Goal: Task Accomplishment & Management: Use online tool/utility

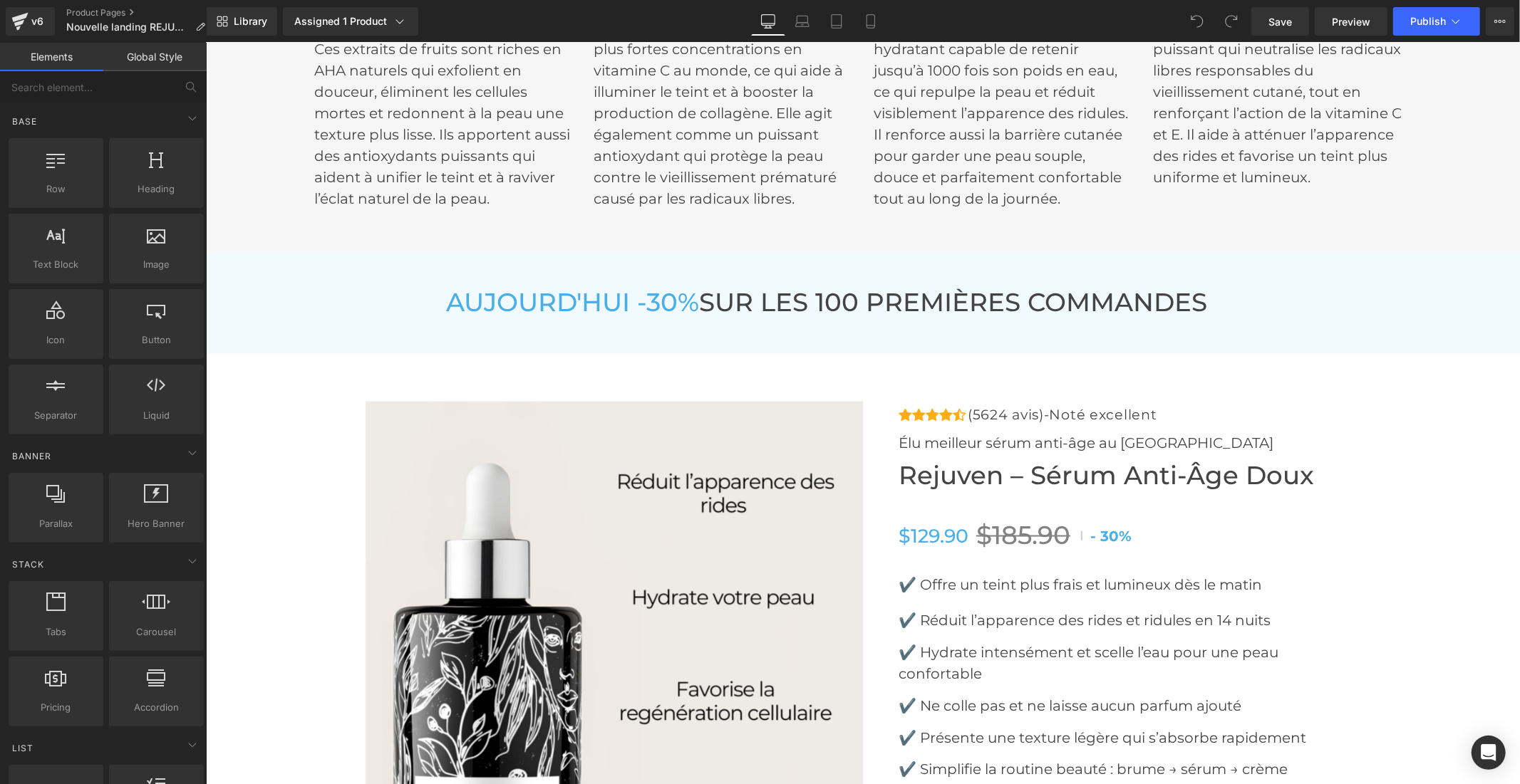
scroll to position [6330, 0]
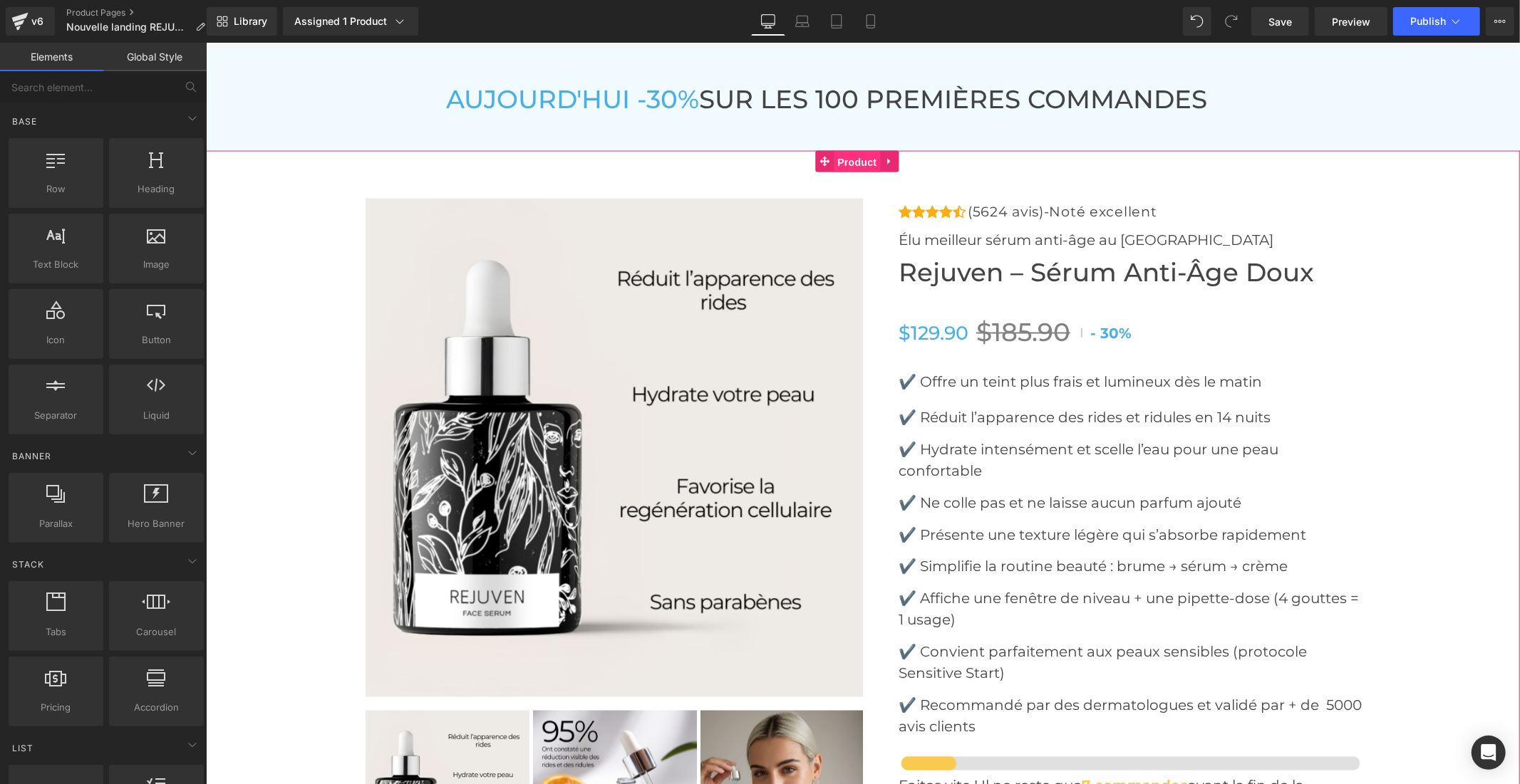
click at [847, 155] on span "Product" at bounding box center [856, 162] width 46 height 21
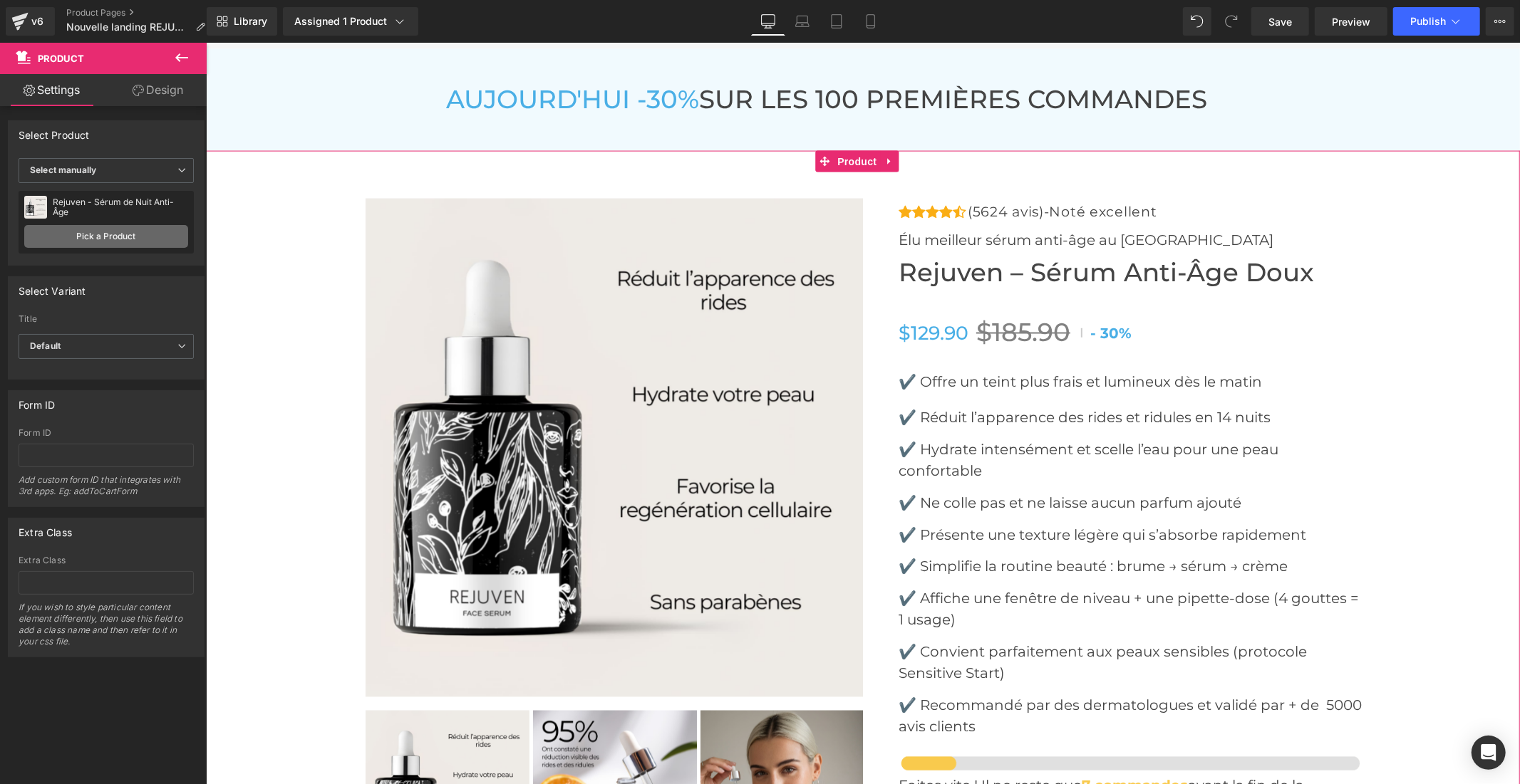
click at [157, 228] on link "Pick a Product" at bounding box center [106, 236] width 164 height 23
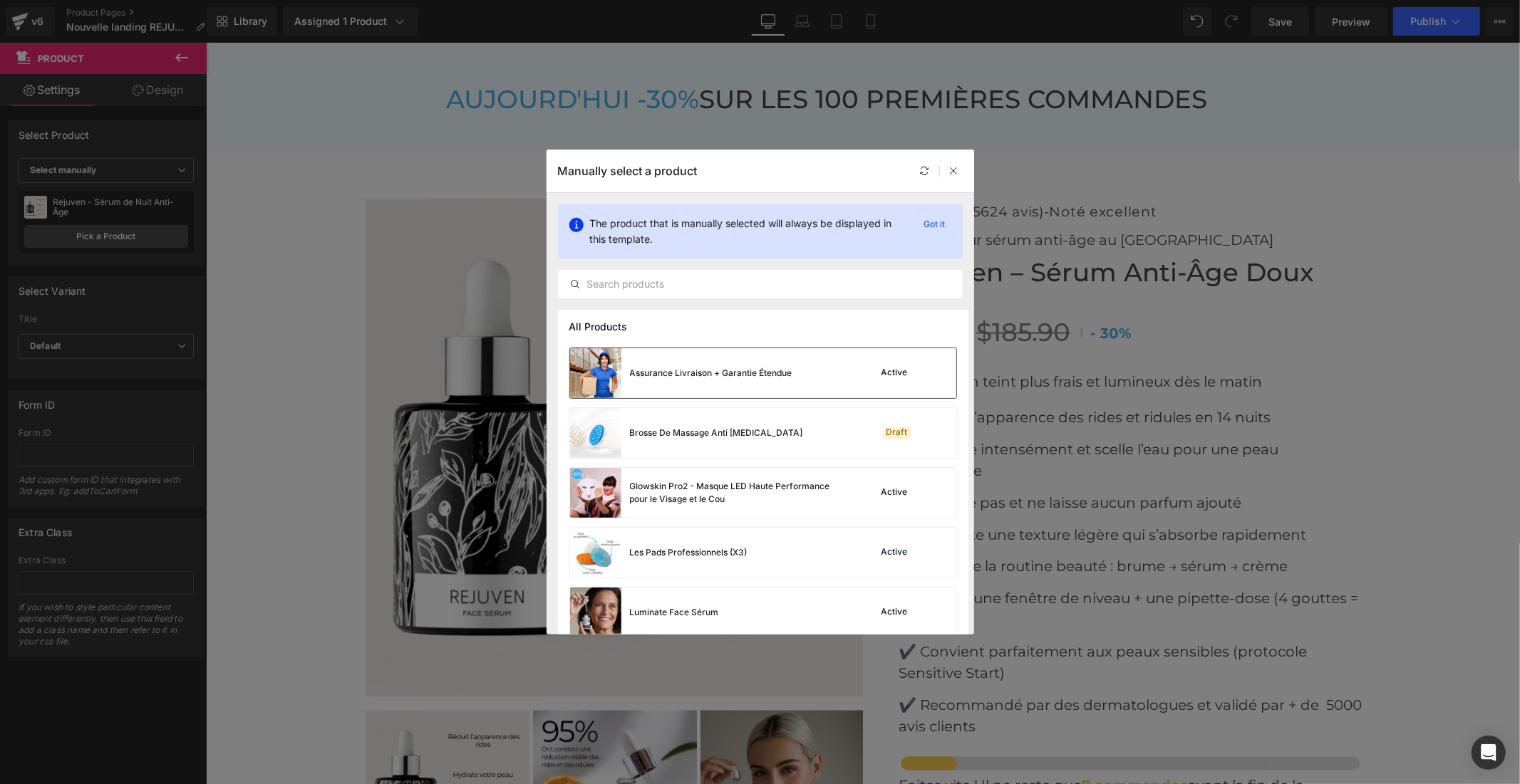
scroll to position [370, 0]
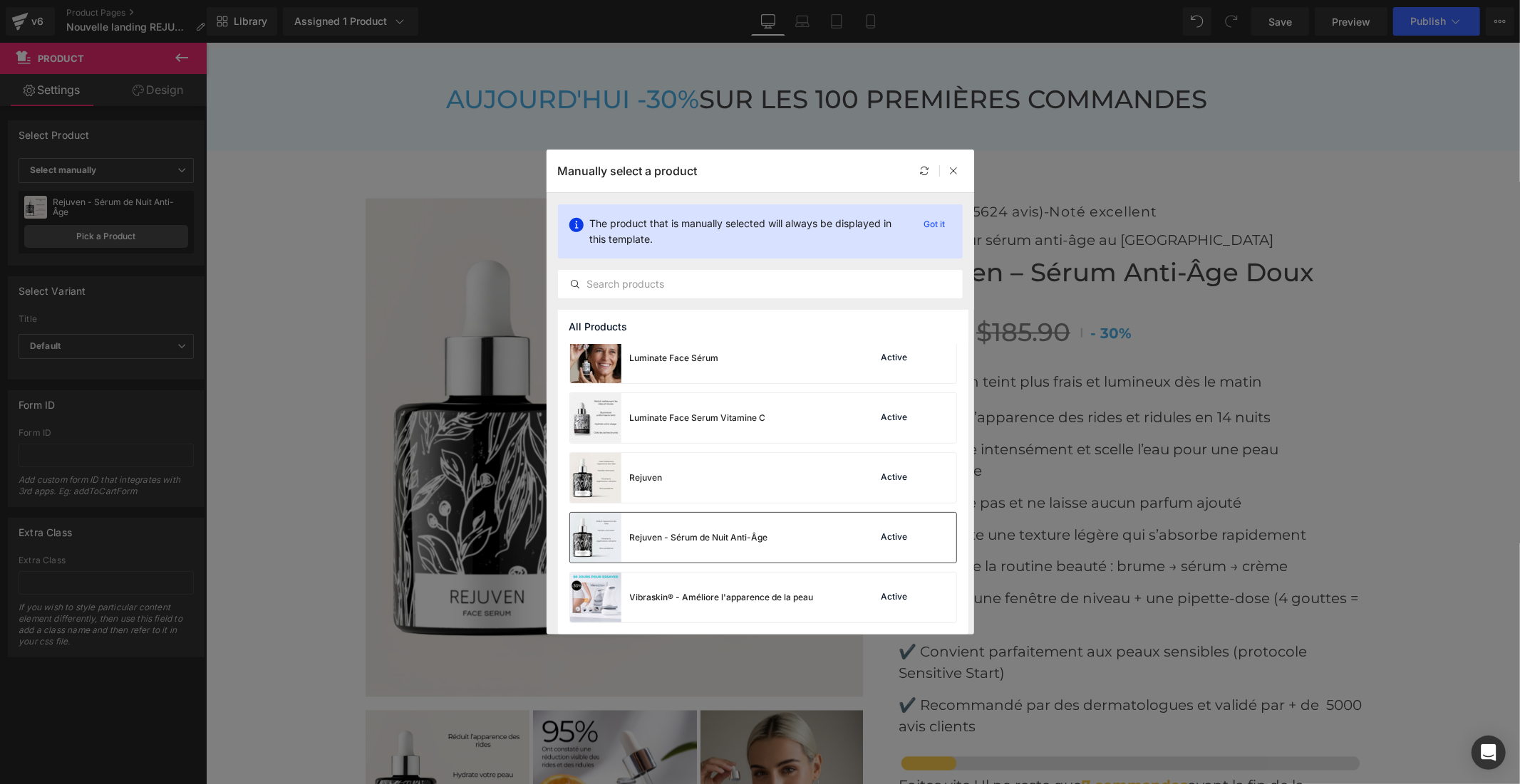
click at [838, 535] on div "Rejuven - Sérum de Nuit Anti-Âge Active" at bounding box center [763, 538] width 386 height 50
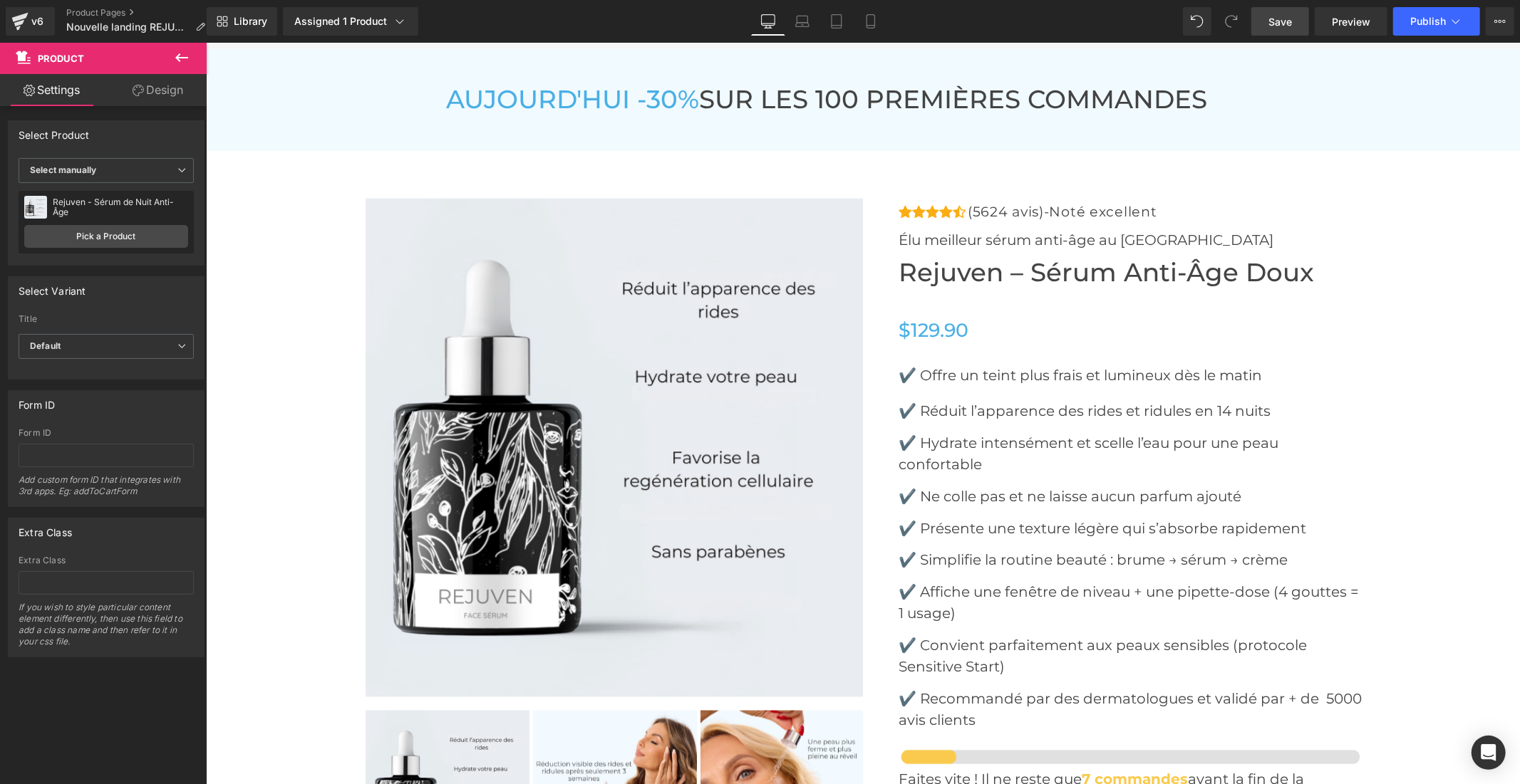
click at [1274, 27] on span "Save" at bounding box center [1280, 21] width 24 height 15
click at [1423, 24] on span "Publish" at bounding box center [1428, 21] width 35 height 11
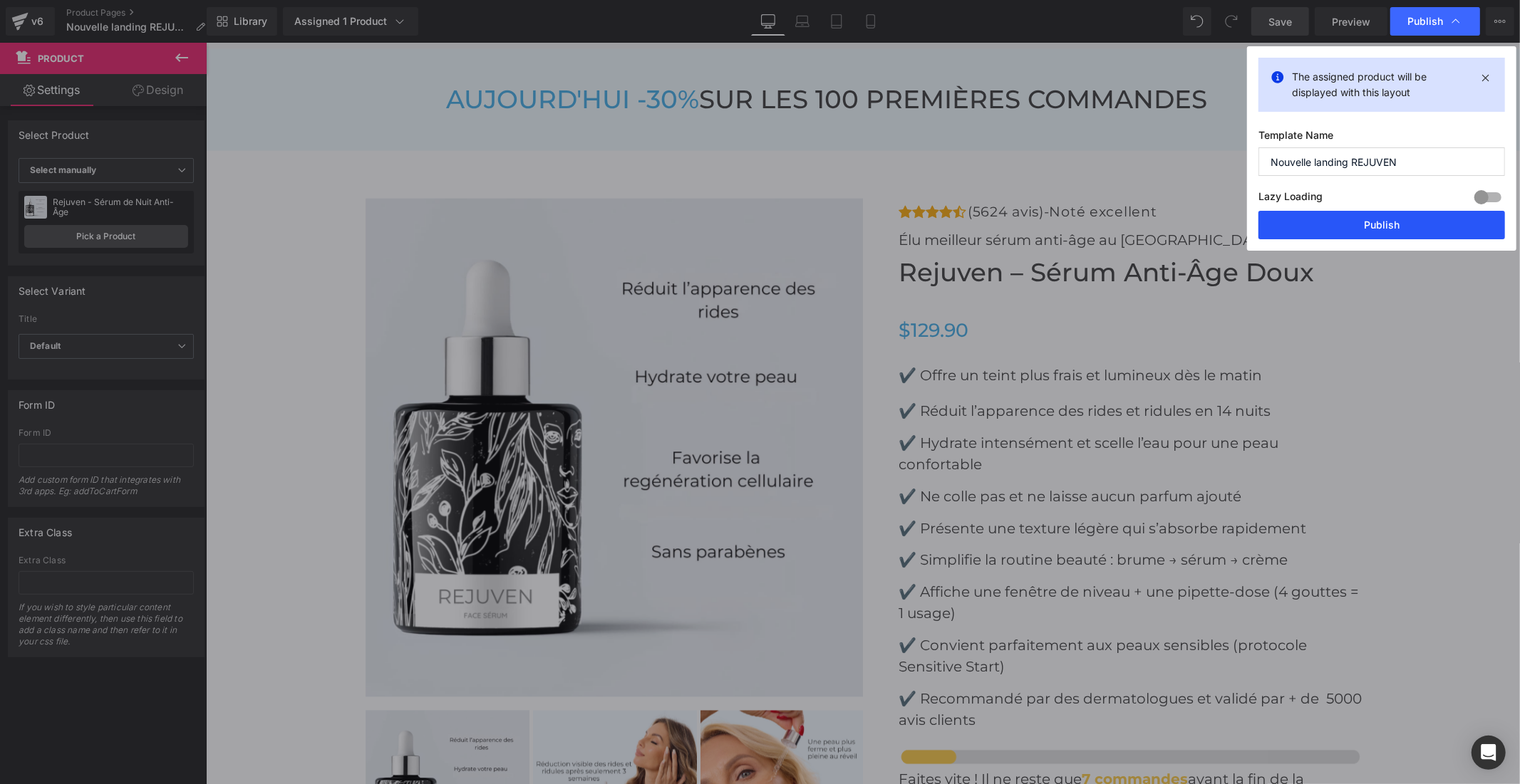
drag, startPoint x: 1327, startPoint y: 235, endPoint x: 1125, endPoint y: 192, distance: 206.5
click at [1327, 235] on button "Publish" at bounding box center [1381, 225] width 246 height 29
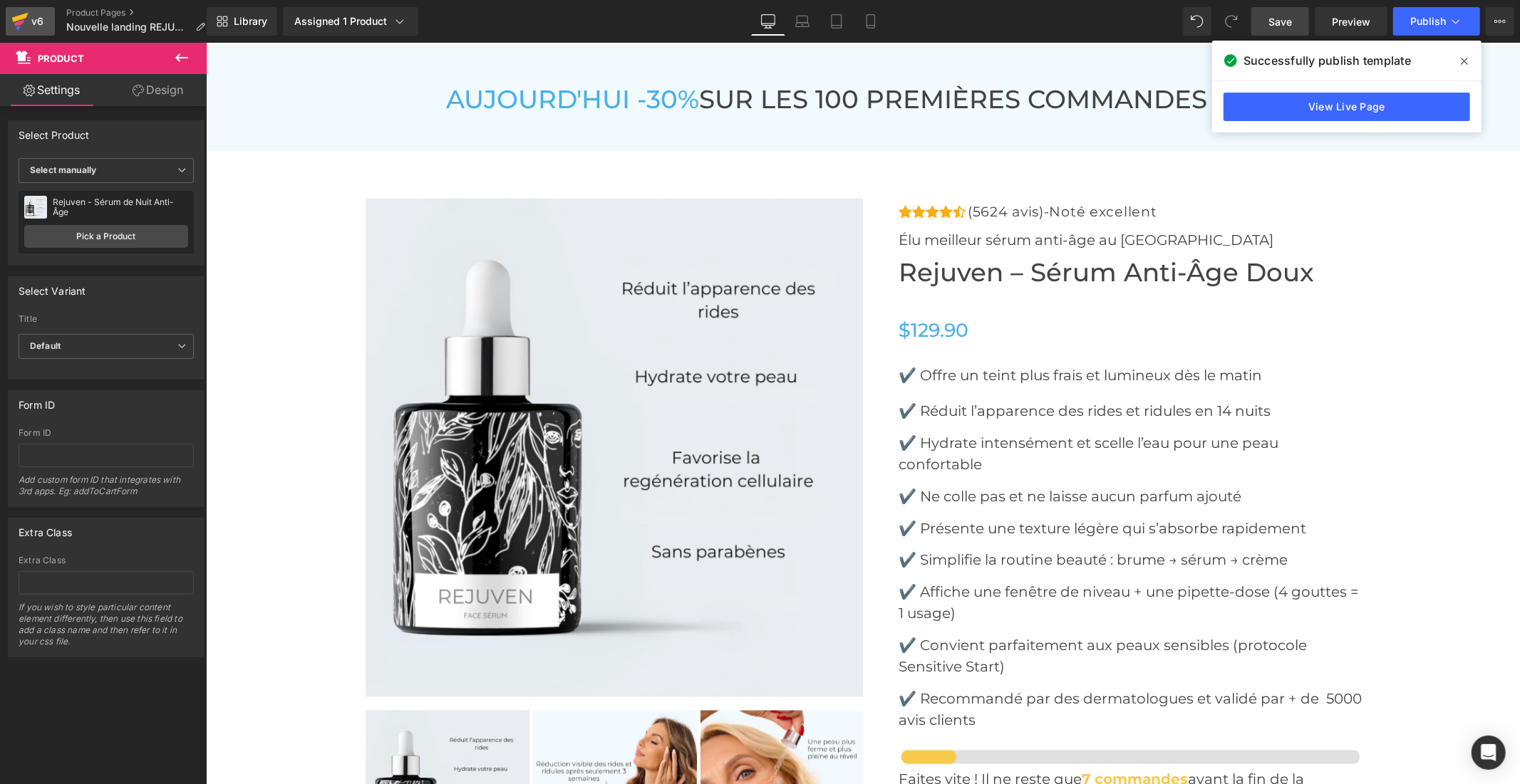
click at [15, 25] on icon at bounding box center [19, 23] width 10 height 7
